Goal: Task Accomplishment & Management: Complete application form

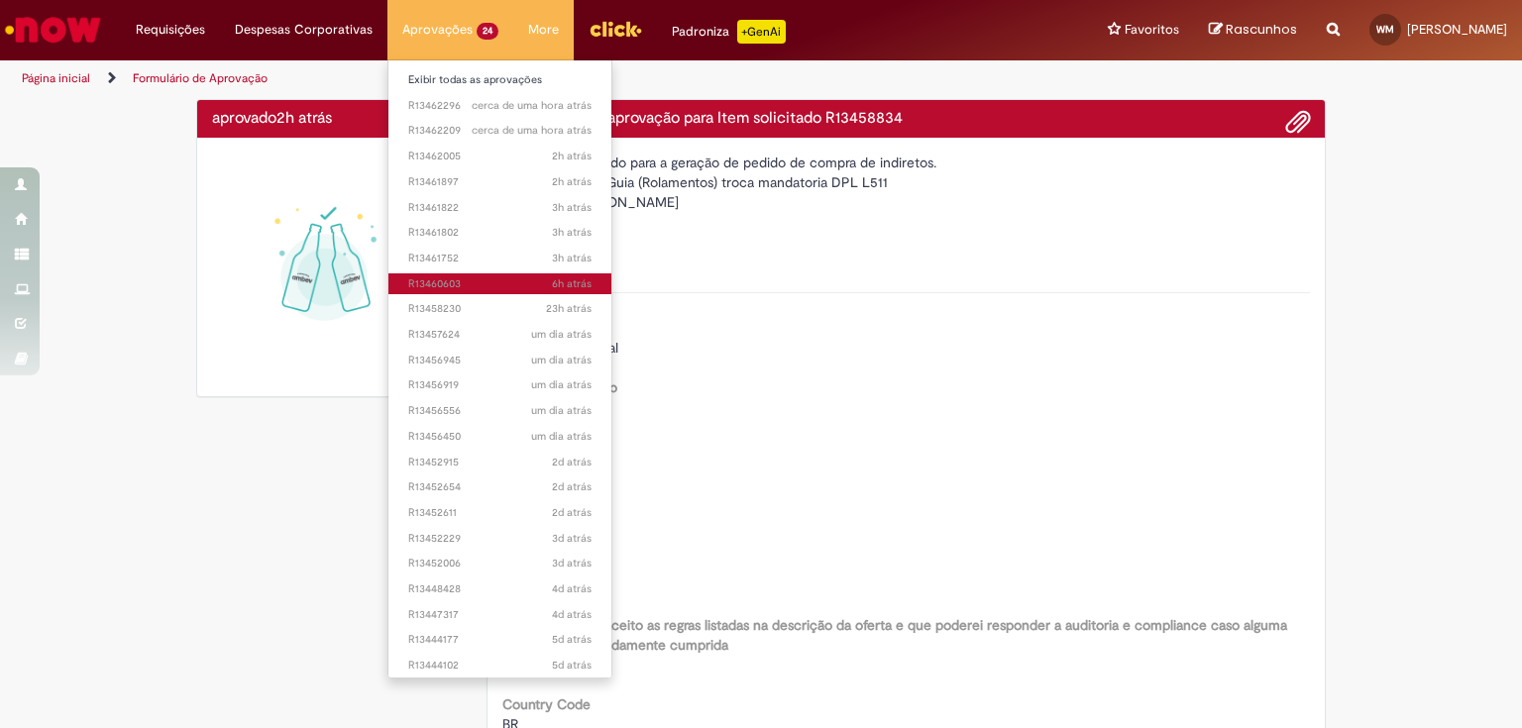
click at [468, 285] on span "6h atrás 6 horas atrás R13460603" at bounding box center [499, 285] width 183 height 16
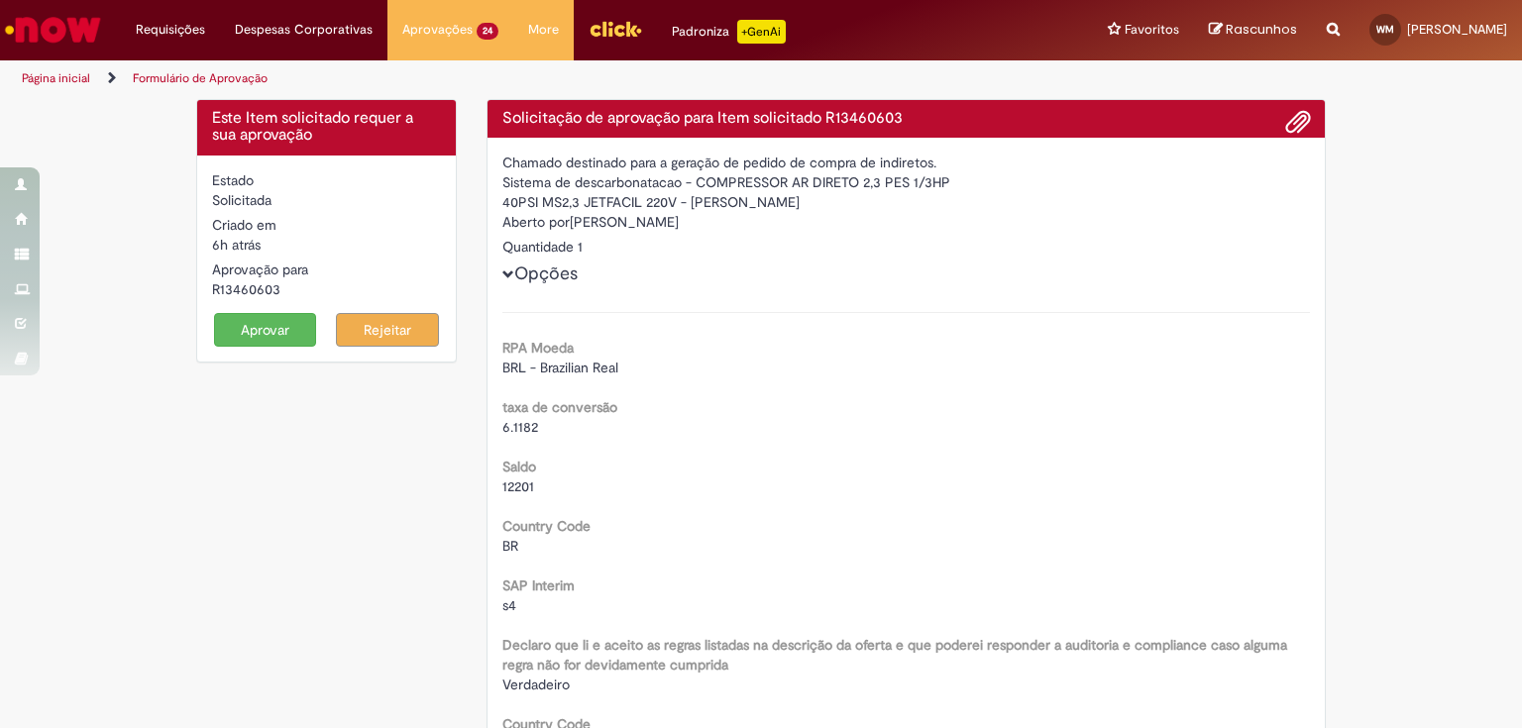
click at [262, 319] on button "Aprovar" at bounding box center [265, 330] width 103 height 34
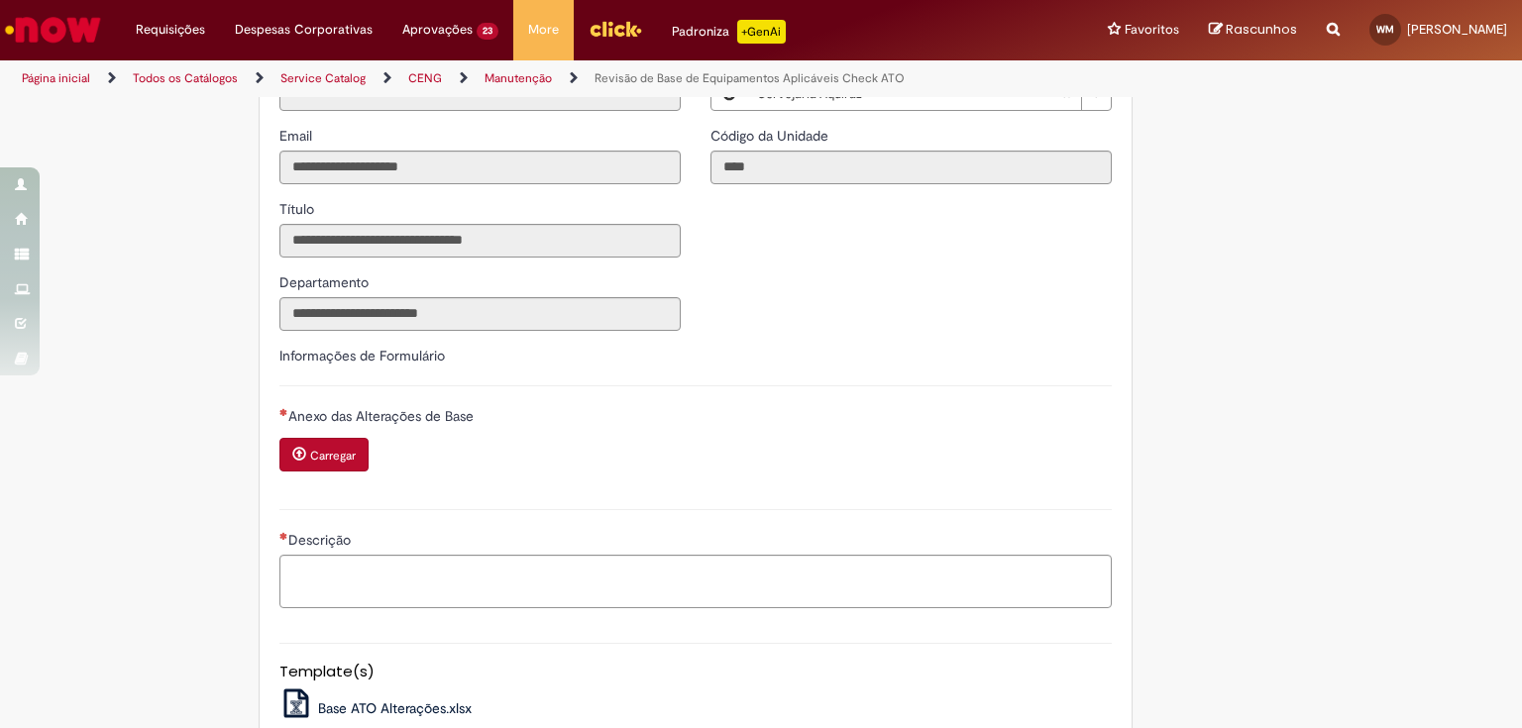
scroll to position [622, 0]
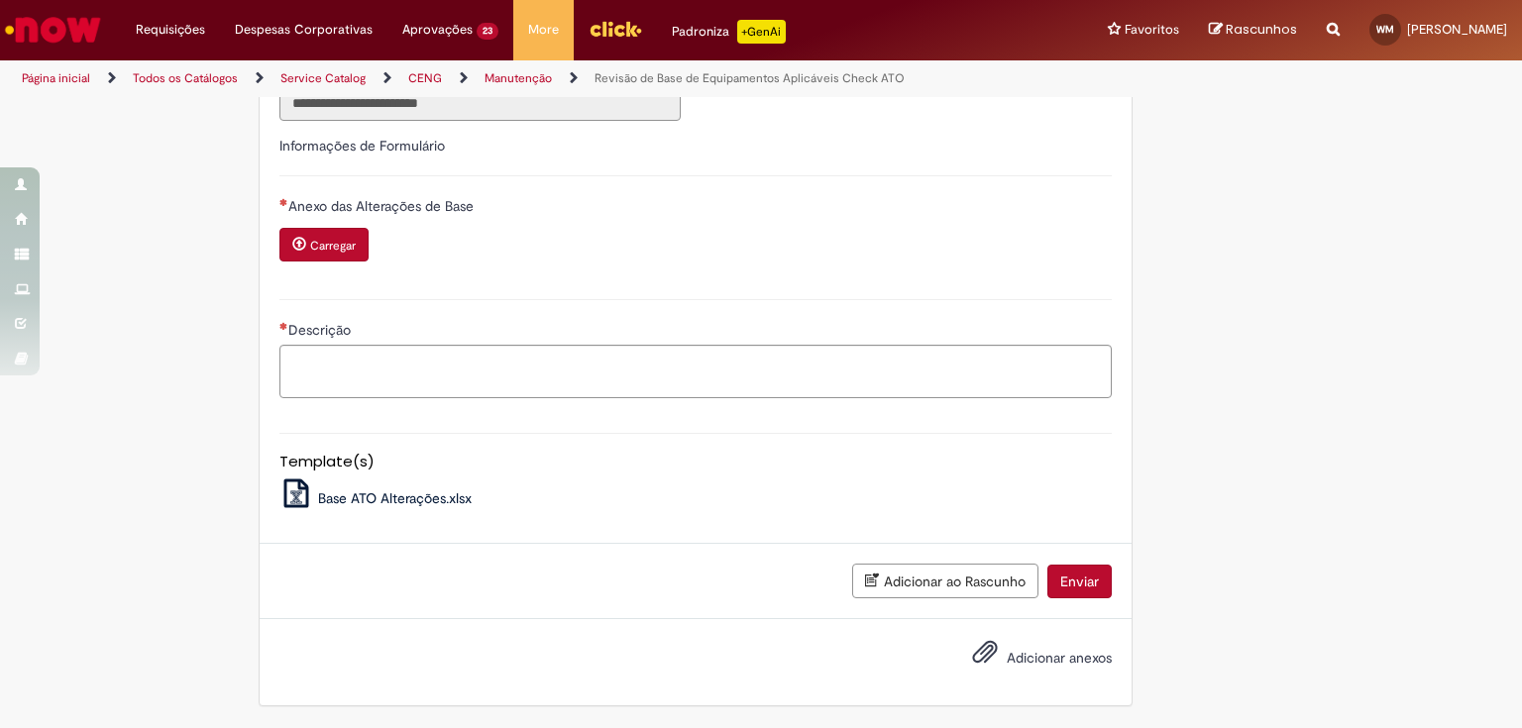
click at [376, 496] on span "Base ATO Alterações.xlsx" at bounding box center [395, 499] width 154 height 18
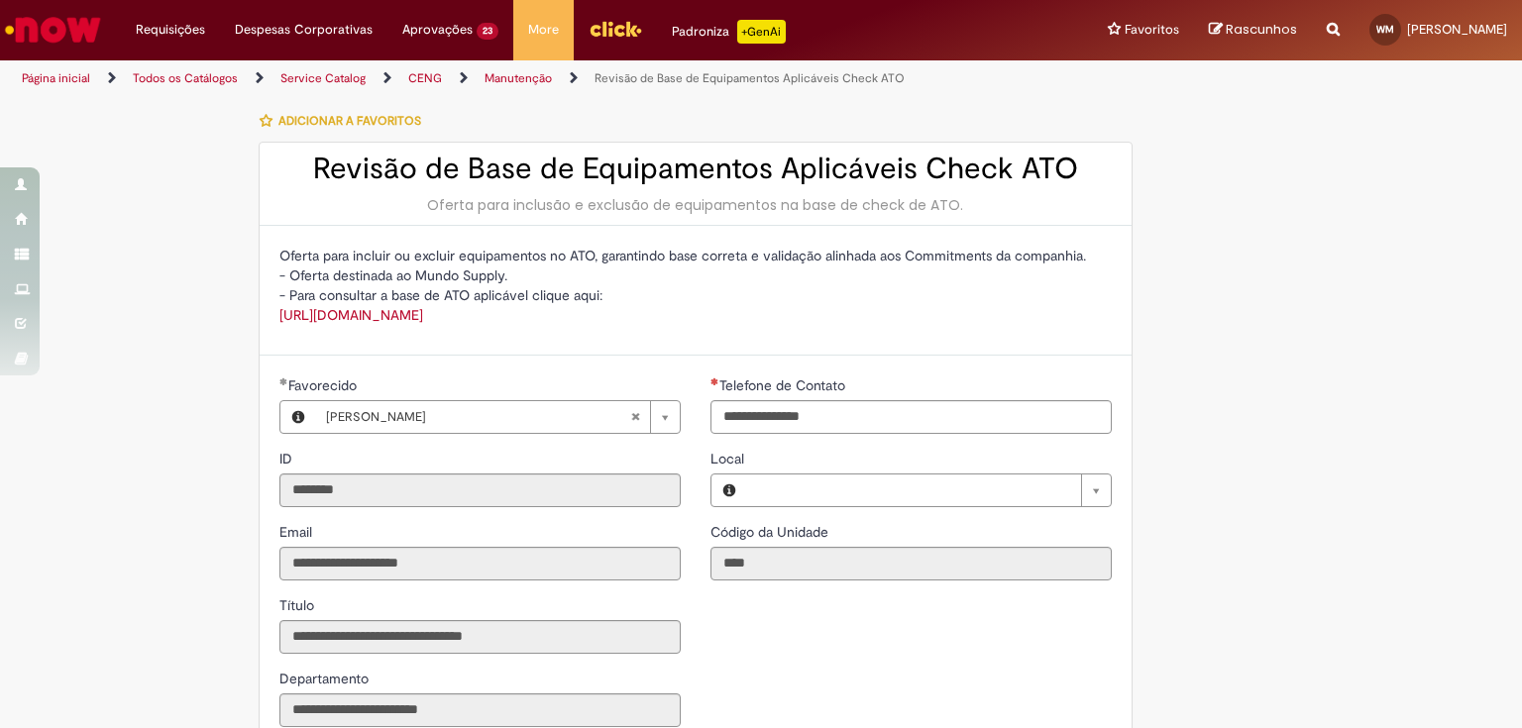
type input "**********"
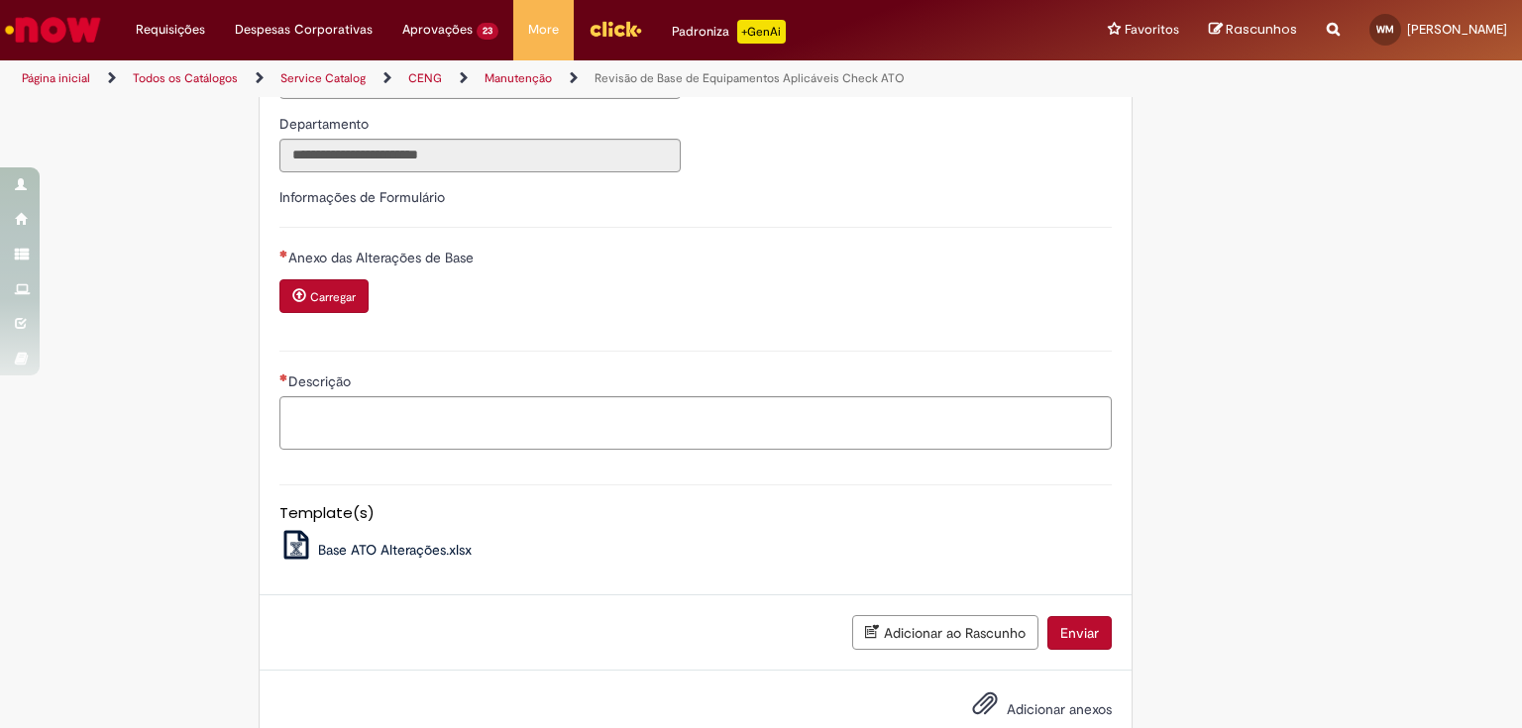
scroll to position [622, 0]
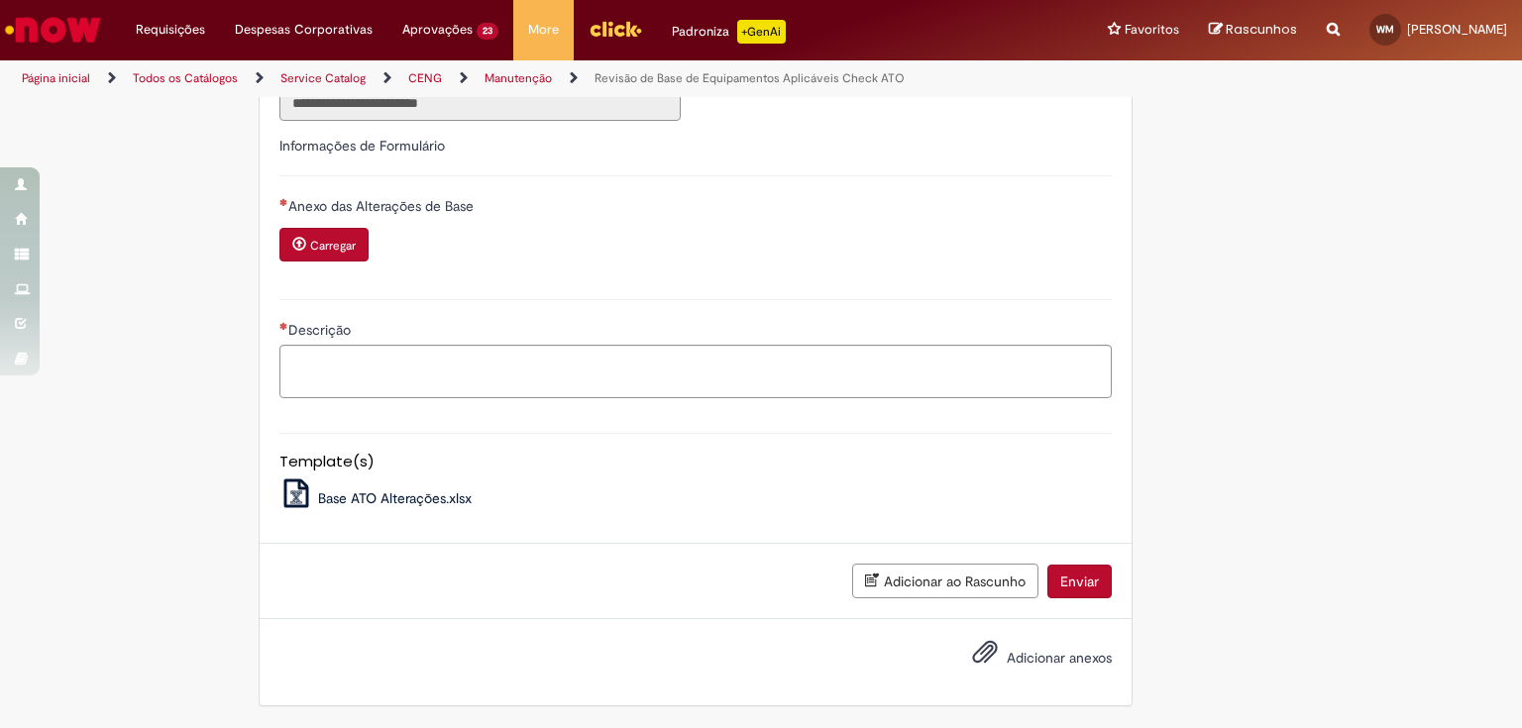
click at [316, 242] on small "Carregar" at bounding box center [333, 246] width 46 height 16
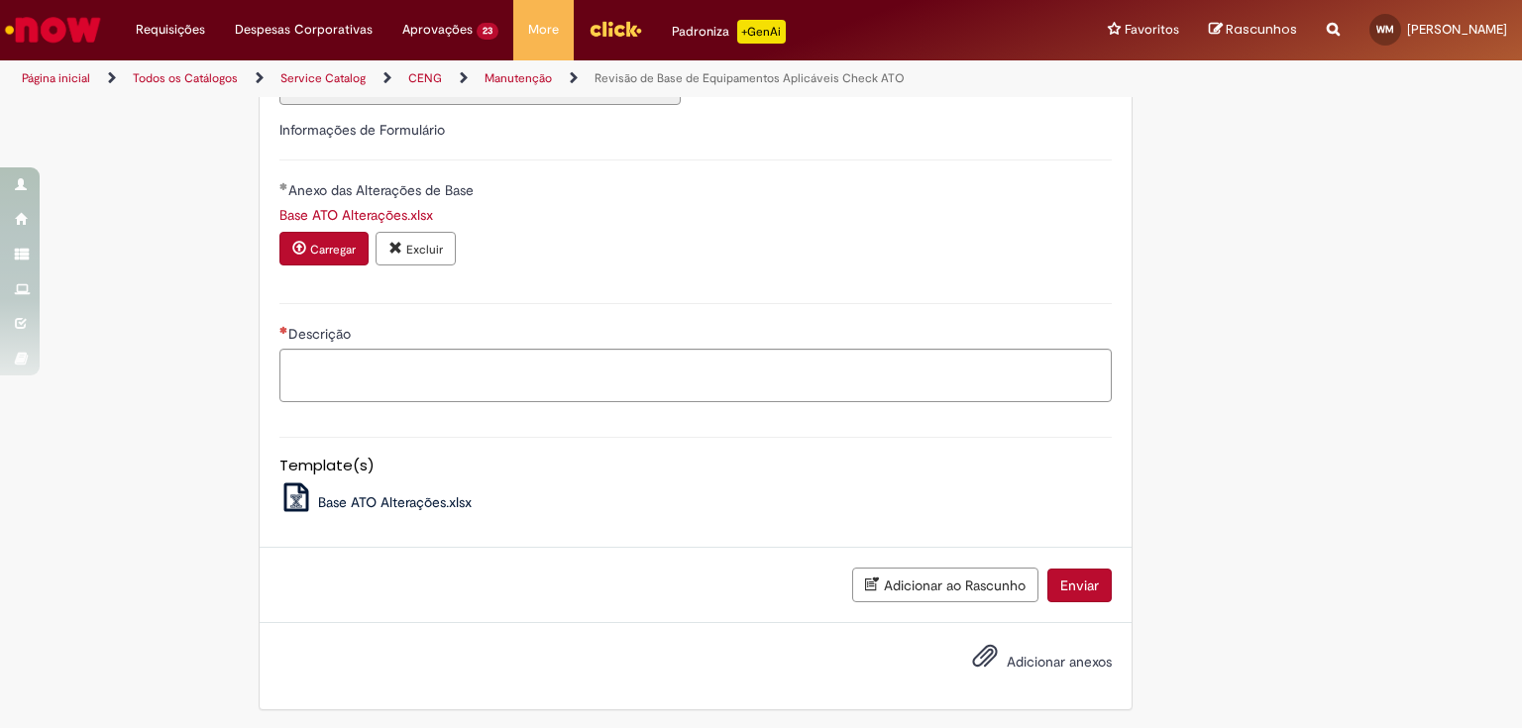
scroll to position [642, 0]
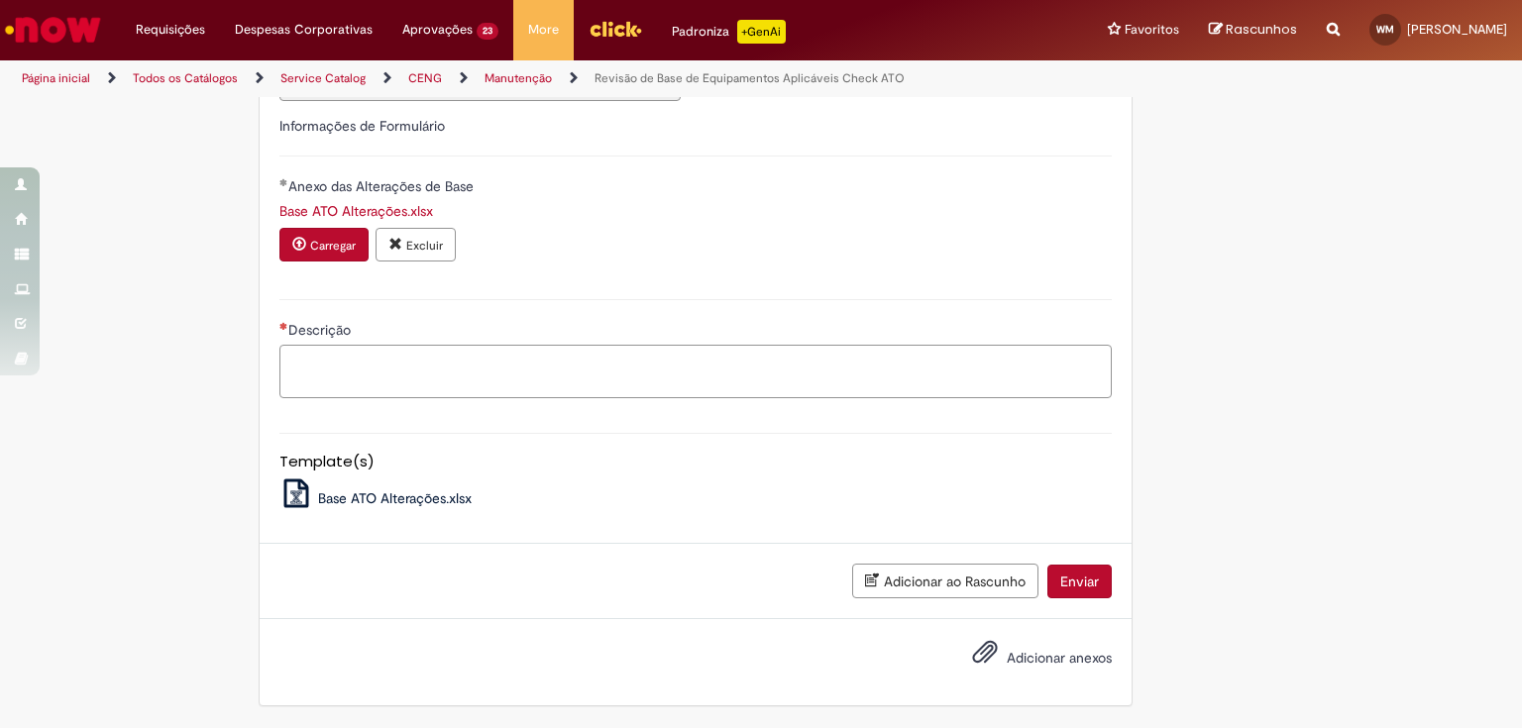
click at [382, 369] on textarea "Descrição" at bounding box center [695, 372] width 833 height 54
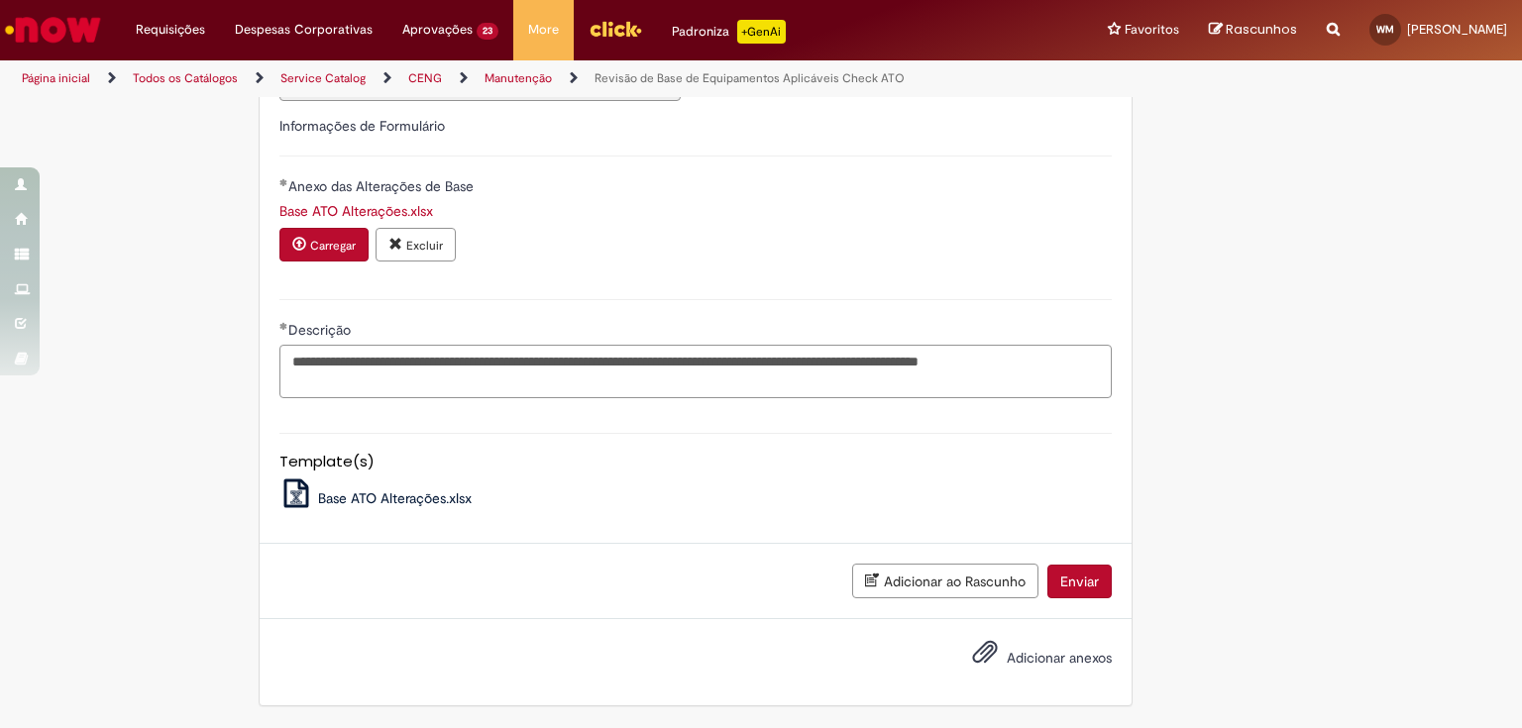
click at [534, 365] on textarea "**********" at bounding box center [695, 372] width 833 height 54
click at [343, 385] on textarea "**********" at bounding box center [695, 372] width 833 height 54
type textarea "**********"
click at [1023, 658] on span "Adicionar anexos" at bounding box center [1059, 658] width 105 height 18
click at [0, 0] on input "Adicionar anexos" at bounding box center [0, 0] width 0 height 0
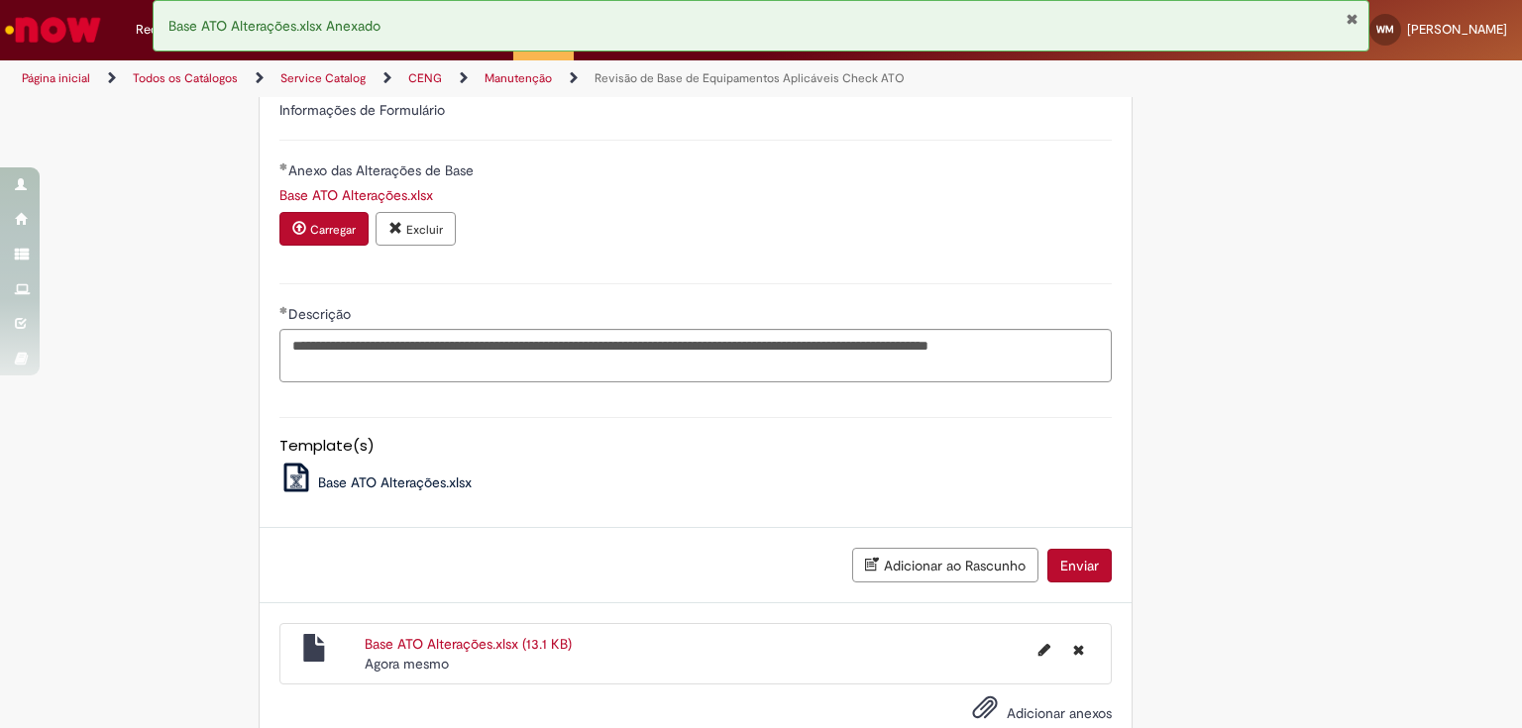
click at [1352, 17] on button "Fechar Notificação" at bounding box center [1352, 19] width 13 height 16
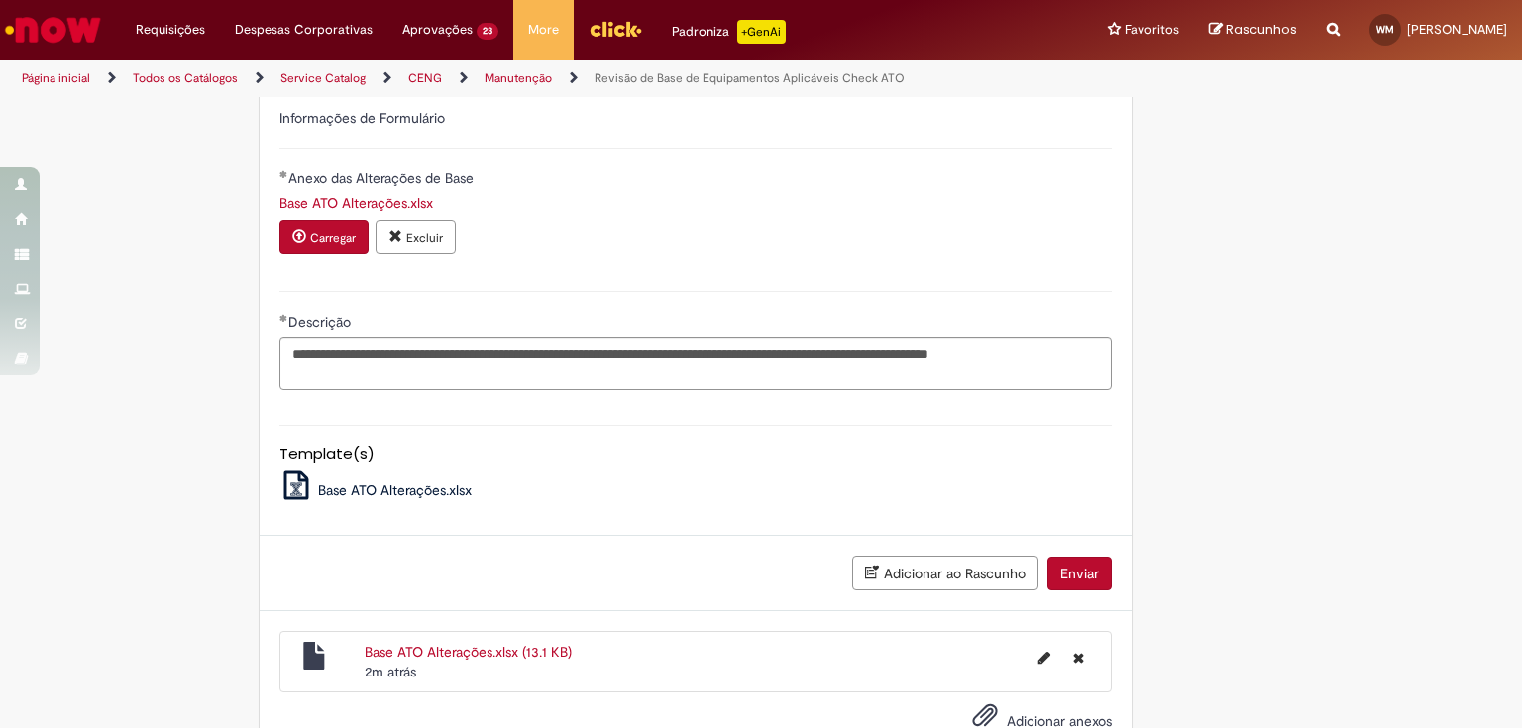
scroll to position [714, 0]
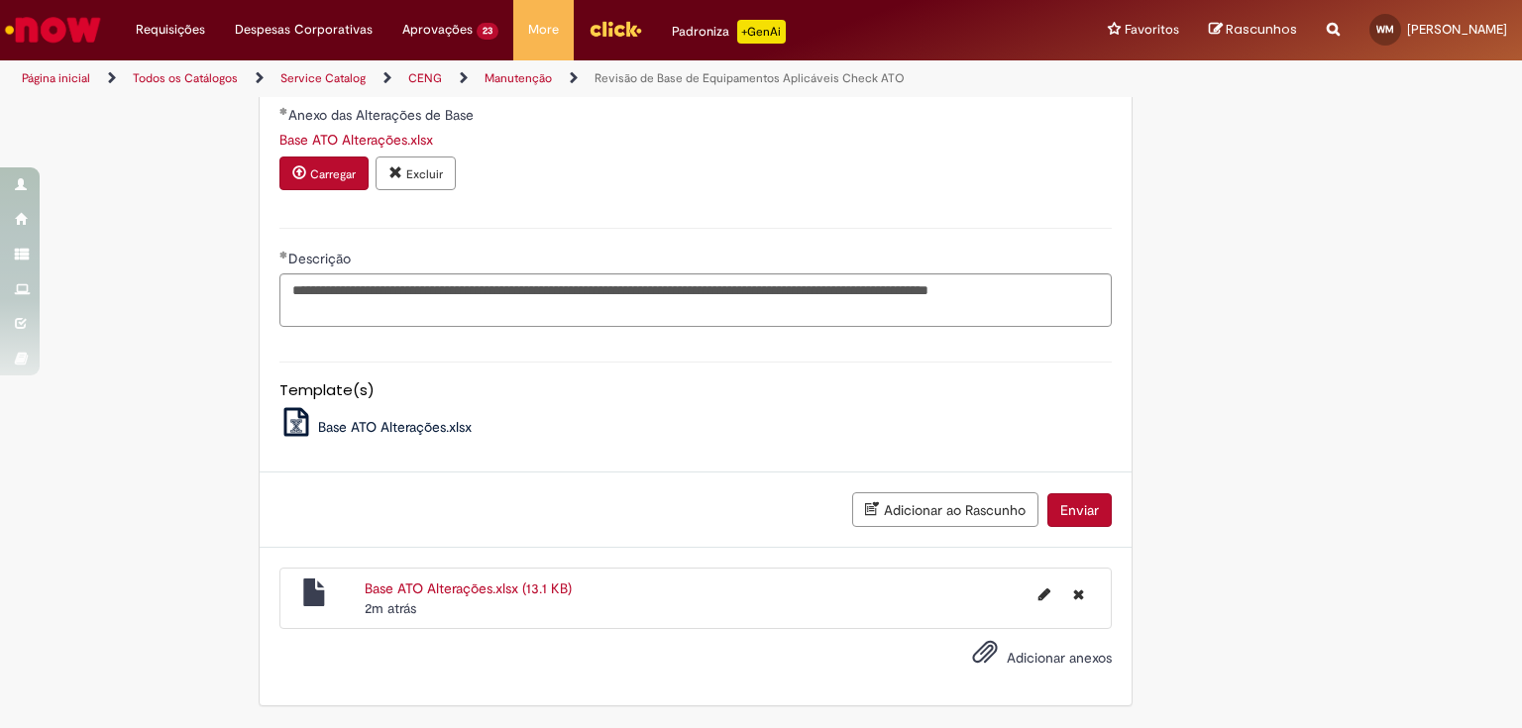
click at [1069, 508] on button "Enviar" at bounding box center [1080, 511] width 64 height 34
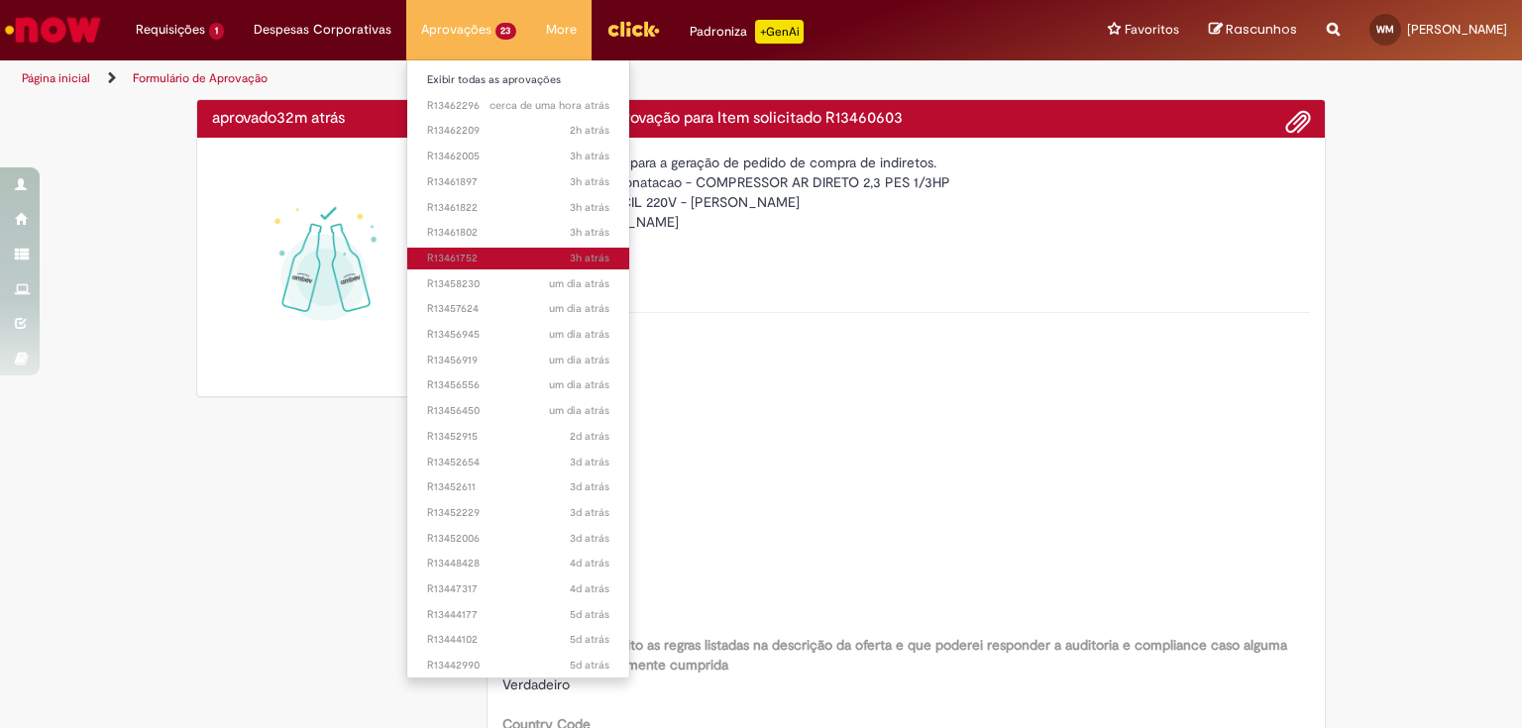
click at [468, 259] on span "3h atrás 3 horas atrás R13461752" at bounding box center [518, 259] width 183 height 16
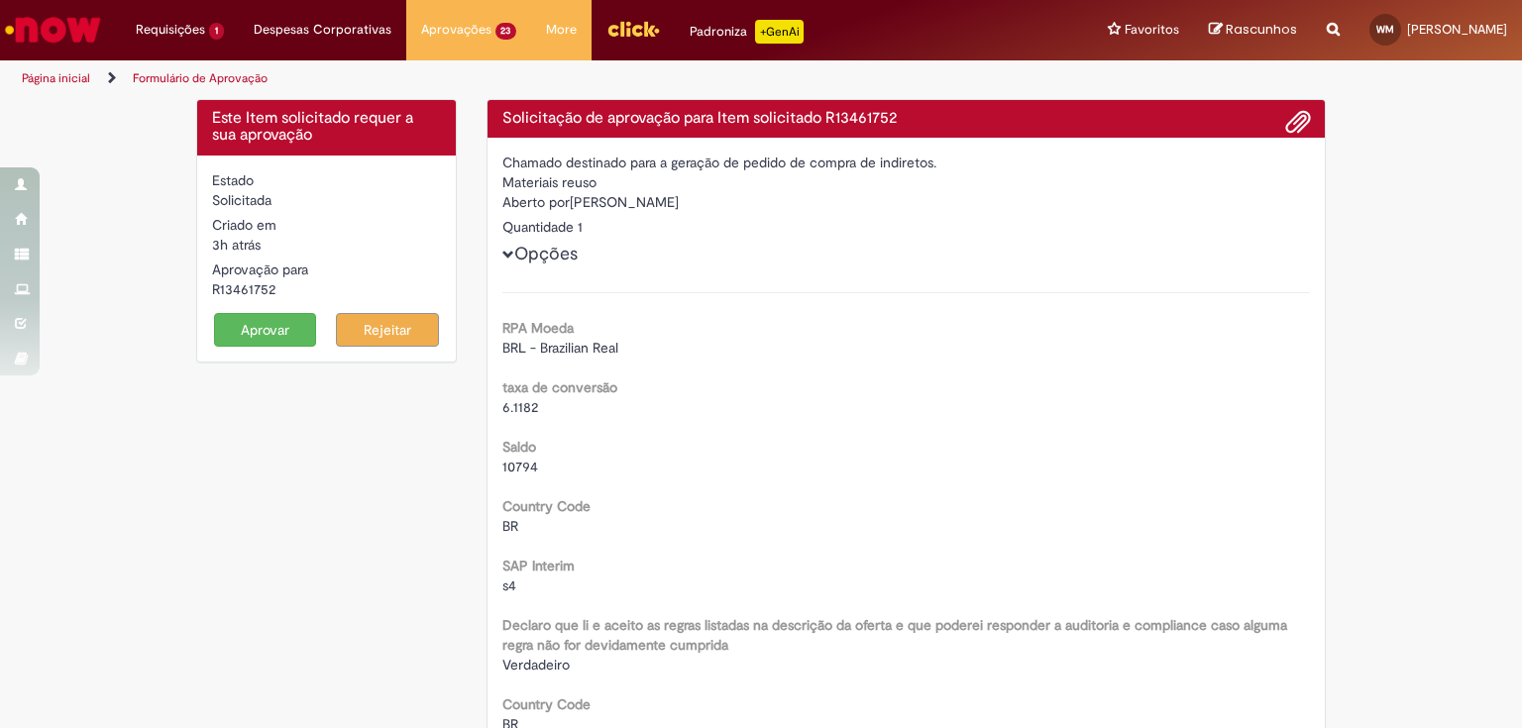
click at [266, 323] on button "Aprovar" at bounding box center [265, 330] width 103 height 34
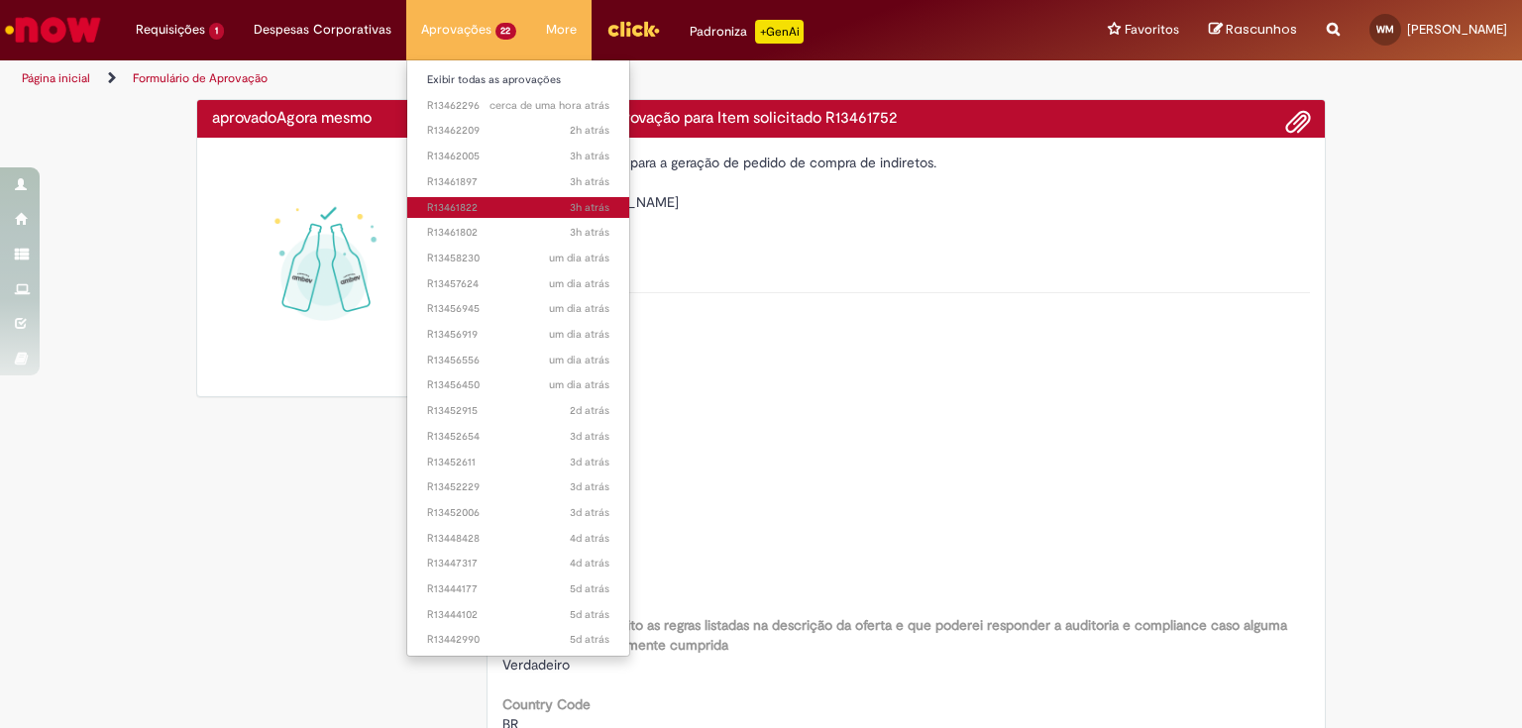
click at [465, 208] on span "3h atrás 3 horas atrás R13461822" at bounding box center [518, 208] width 183 height 16
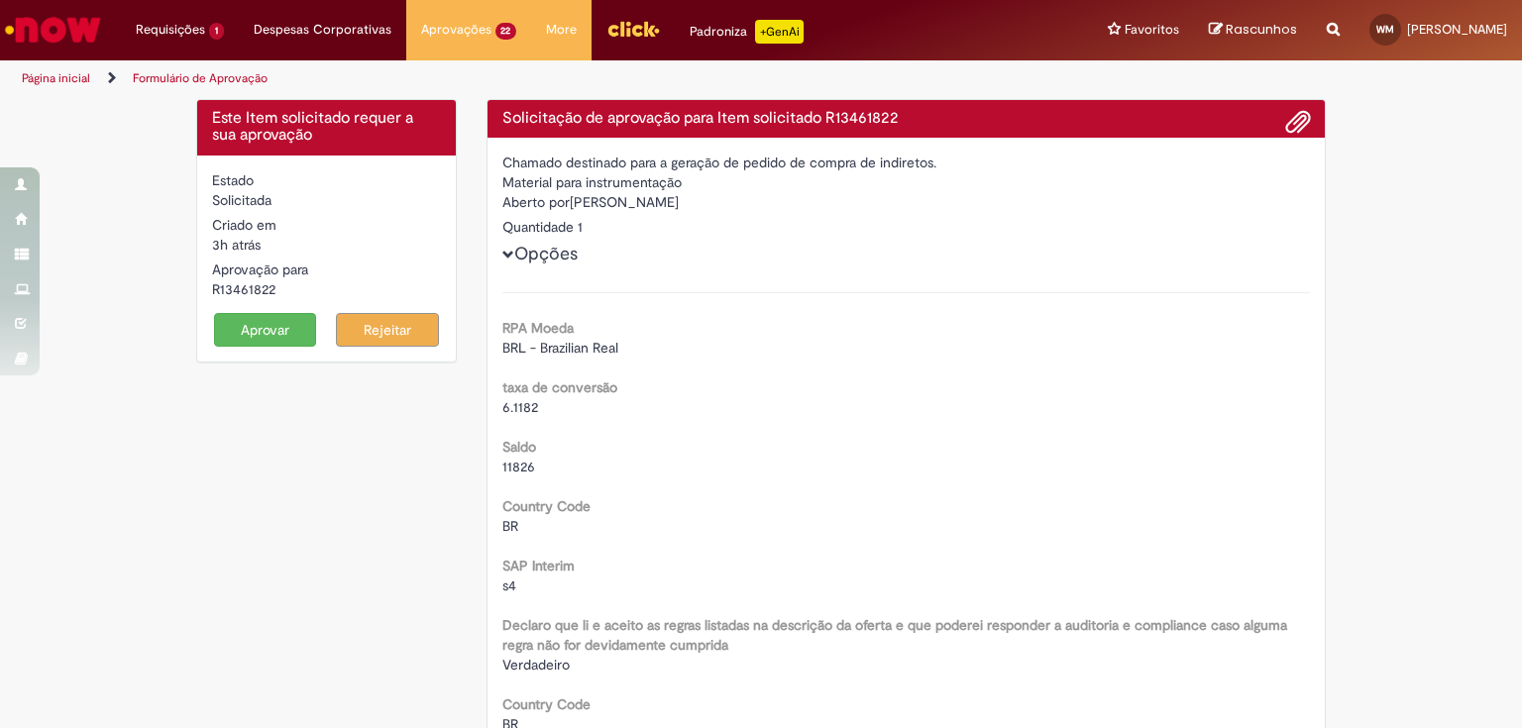
click at [280, 329] on button "Aprovar" at bounding box center [265, 330] width 103 height 34
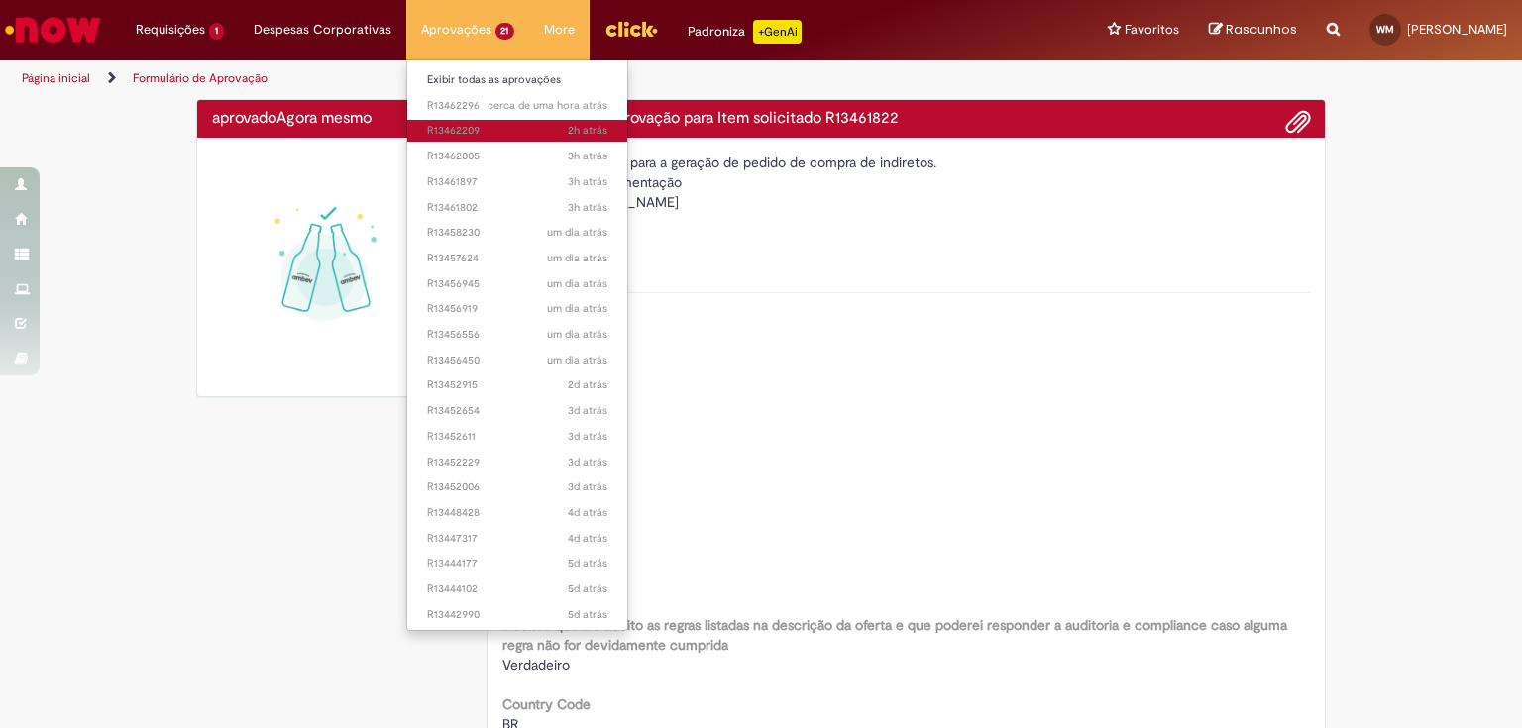
click at [468, 127] on span "2h atrás 2 horas atrás R13462209" at bounding box center [517, 131] width 181 height 16
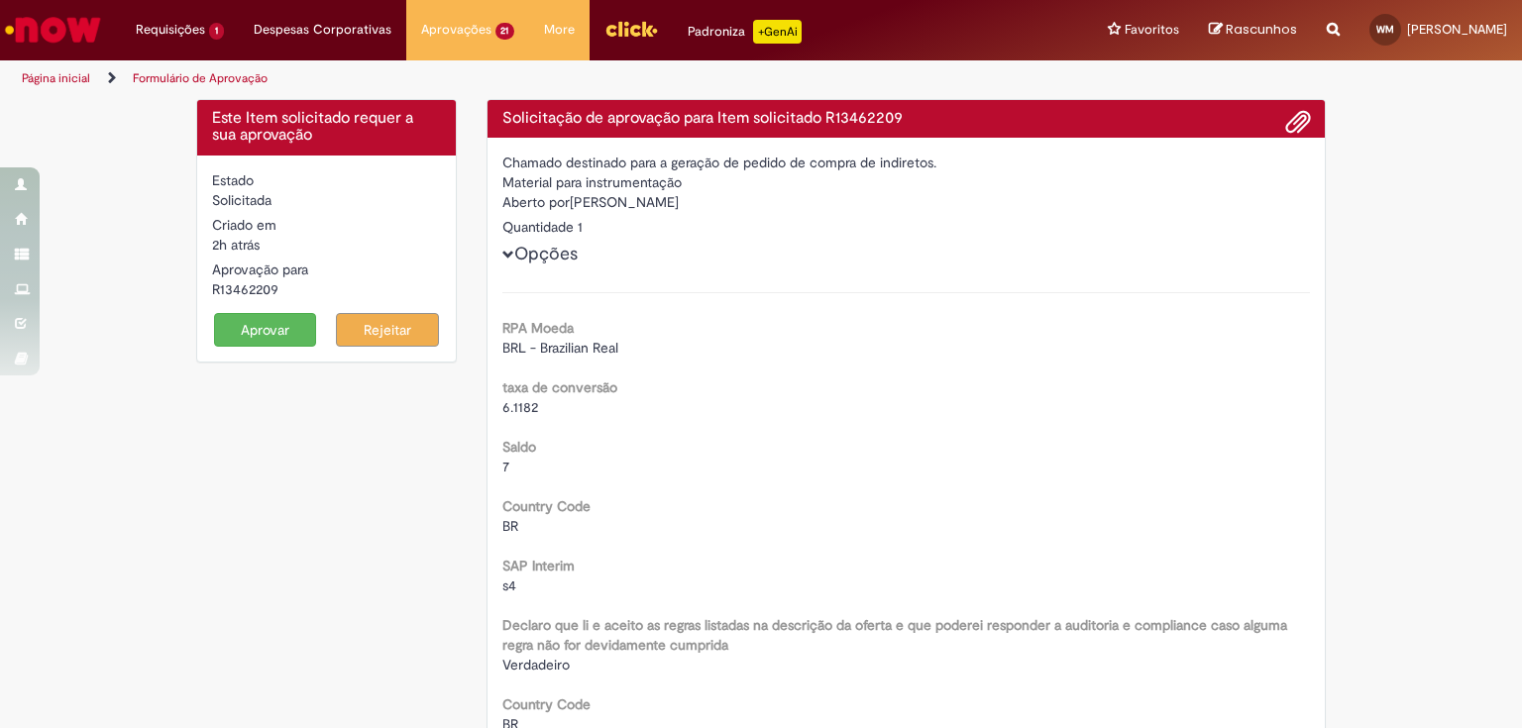
click at [278, 322] on button "Aprovar" at bounding box center [265, 330] width 103 height 34
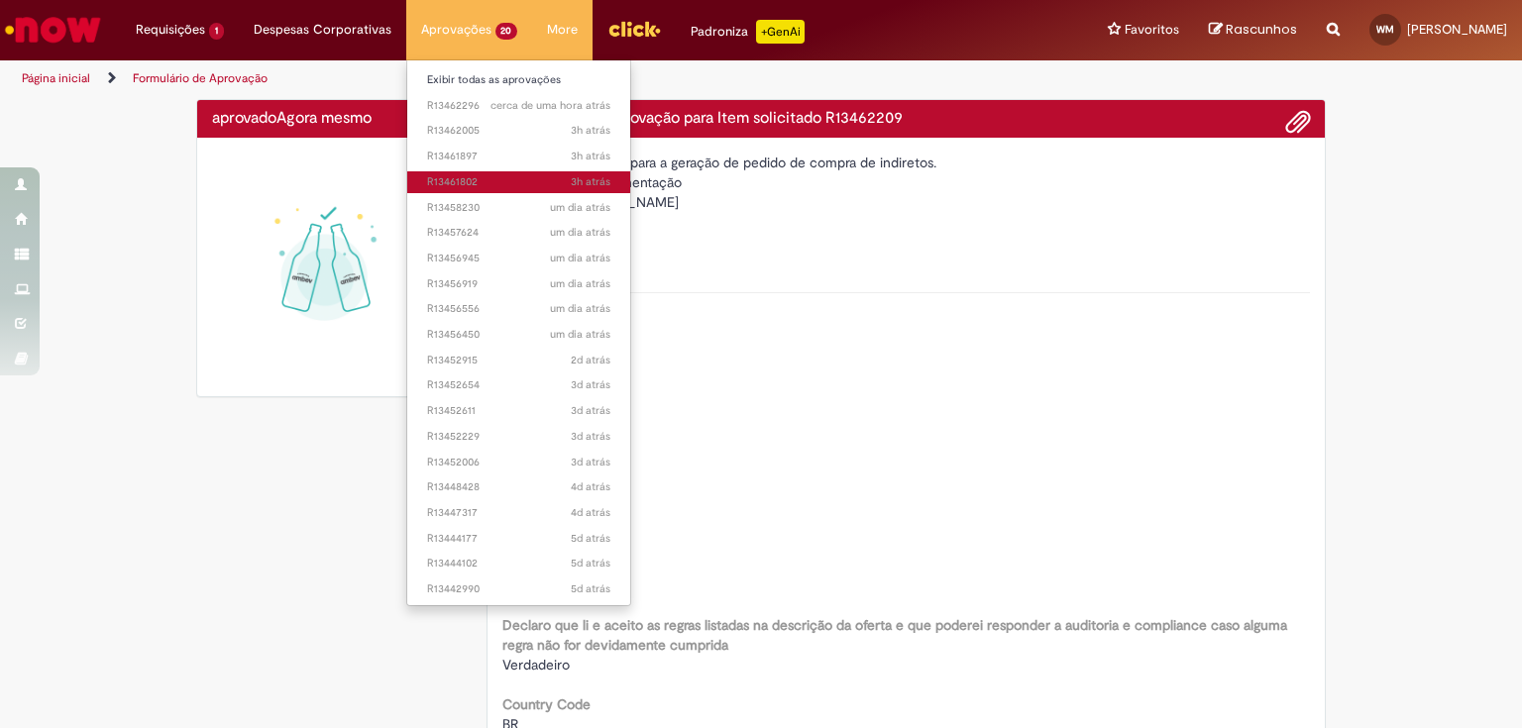
click at [476, 177] on span "3h atrás 3 horas atrás R13461802" at bounding box center [519, 182] width 184 height 16
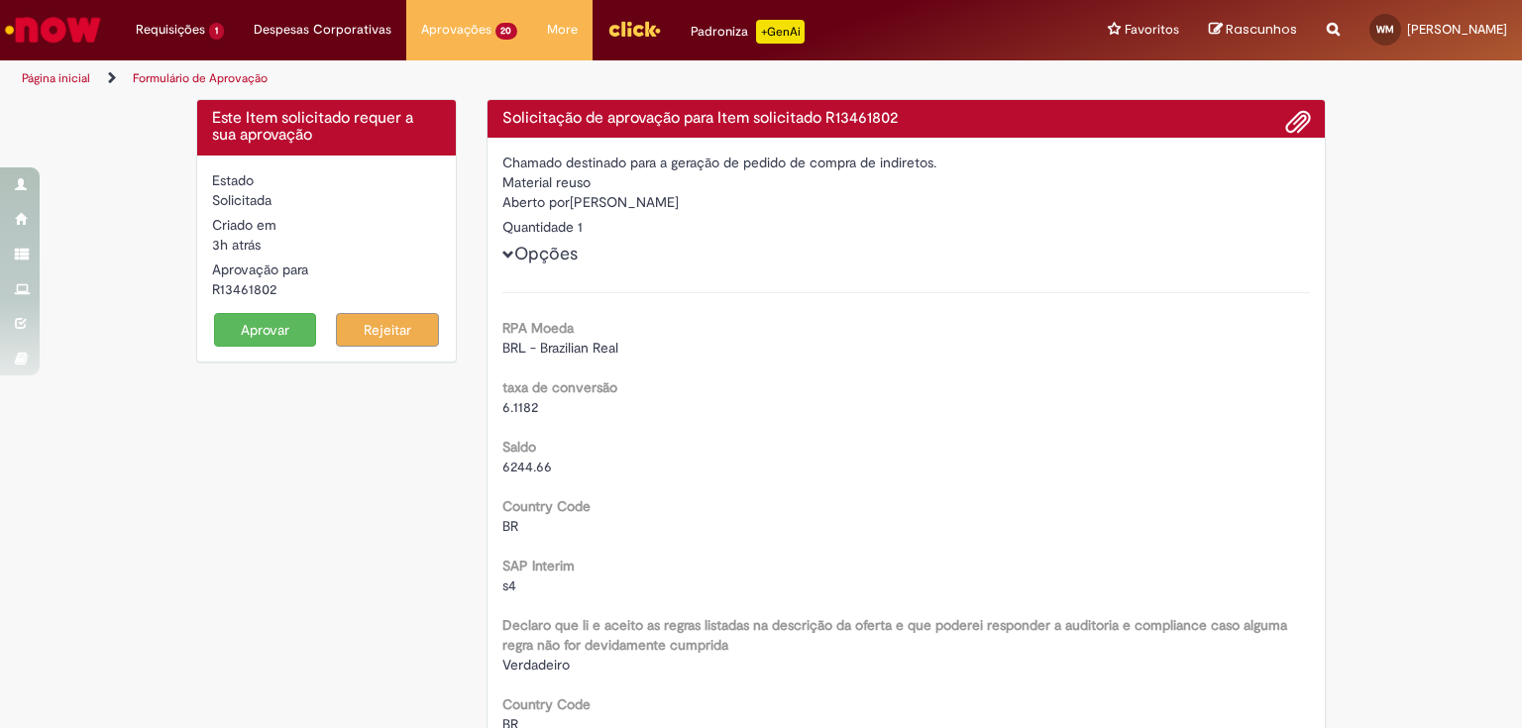
click at [259, 324] on button "Aprovar" at bounding box center [265, 330] width 103 height 34
